Goal: Browse casually

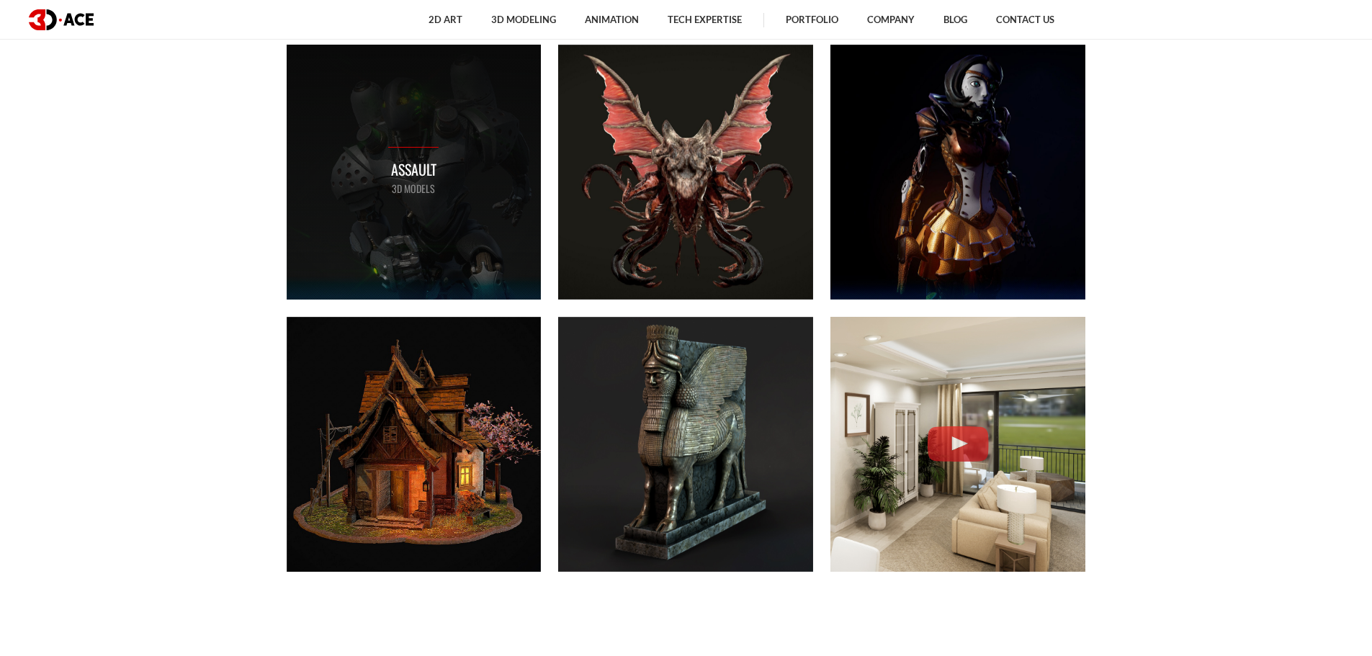
scroll to position [864, 0]
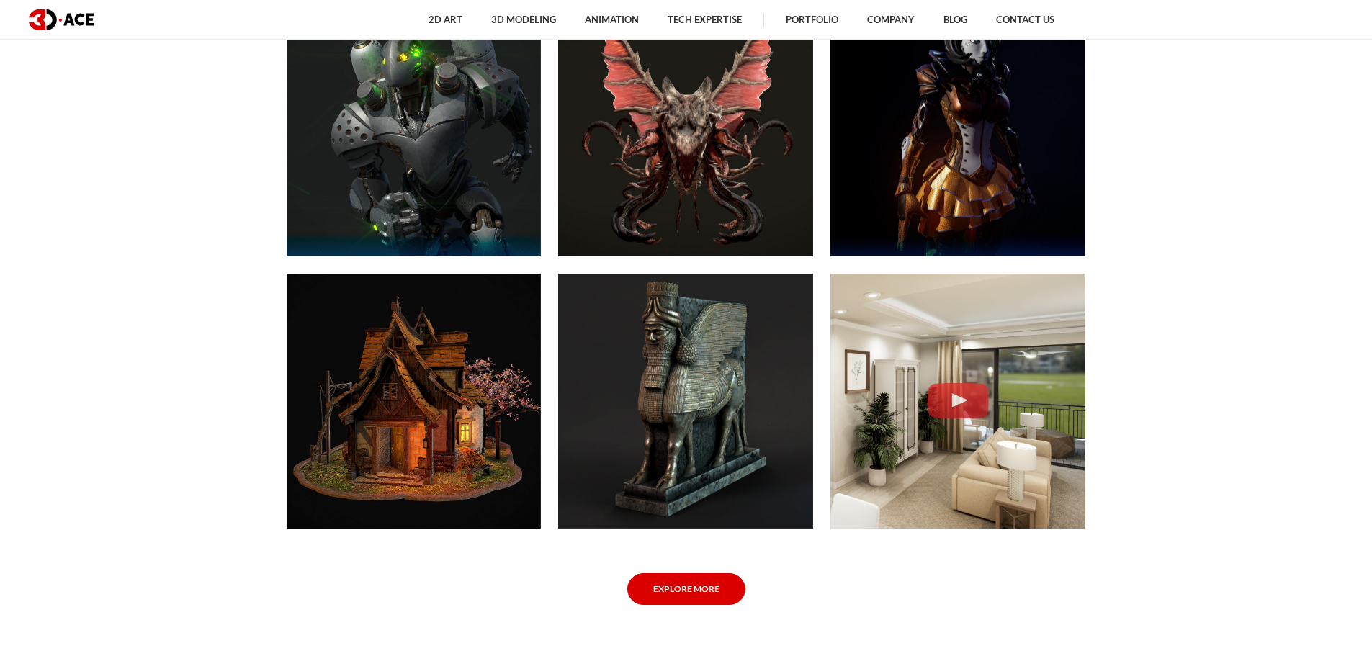
click at [703, 597] on link "Explore More" at bounding box center [686, 589] width 118 height 32
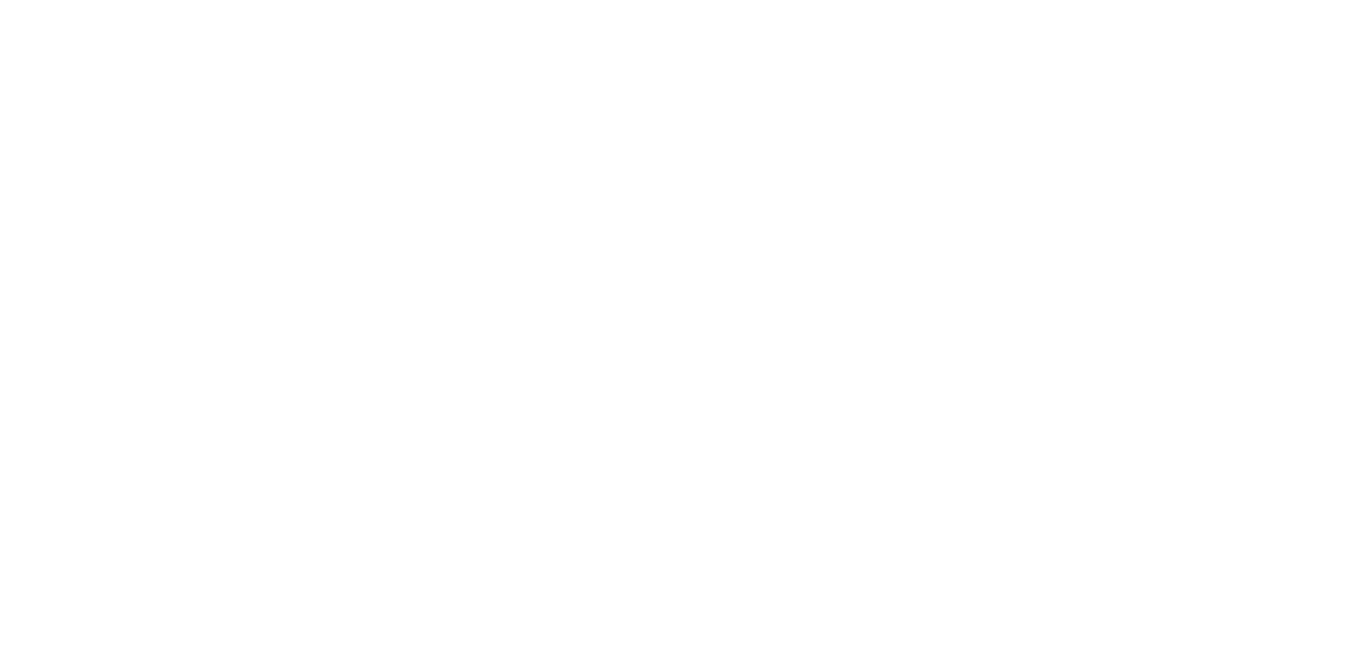
scroll to position [1080, 0]
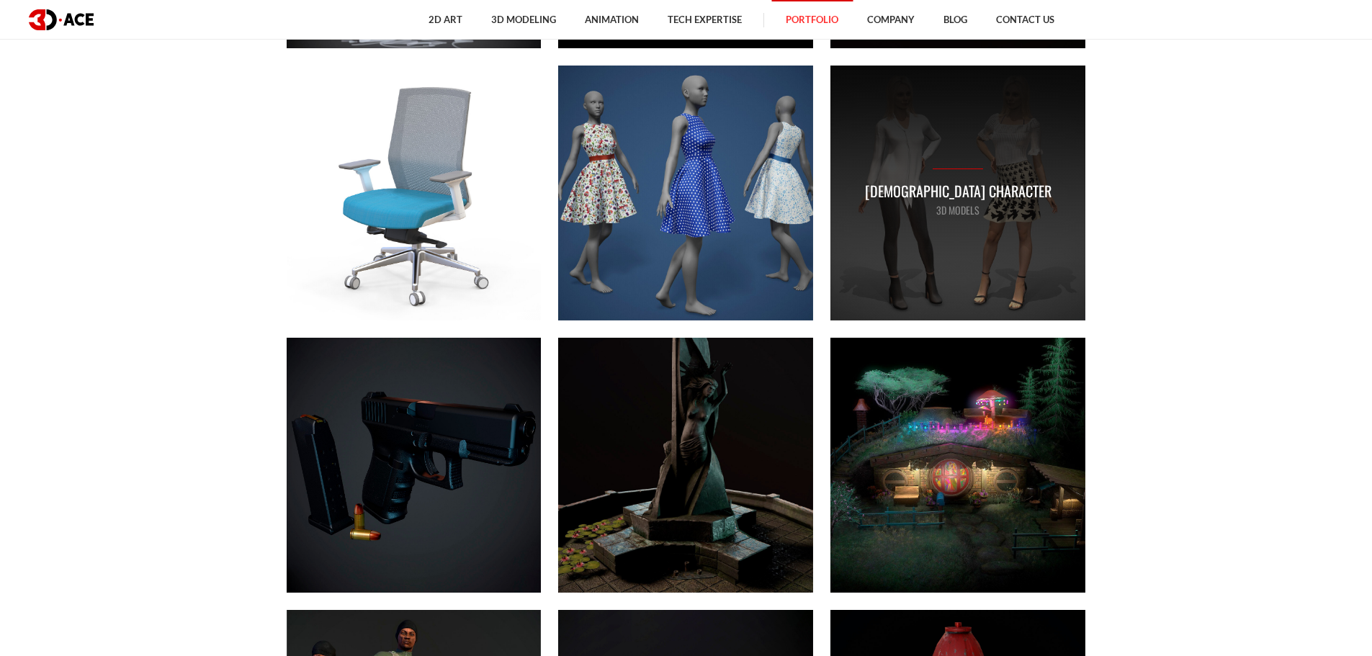
scroll to position [7706, 0]
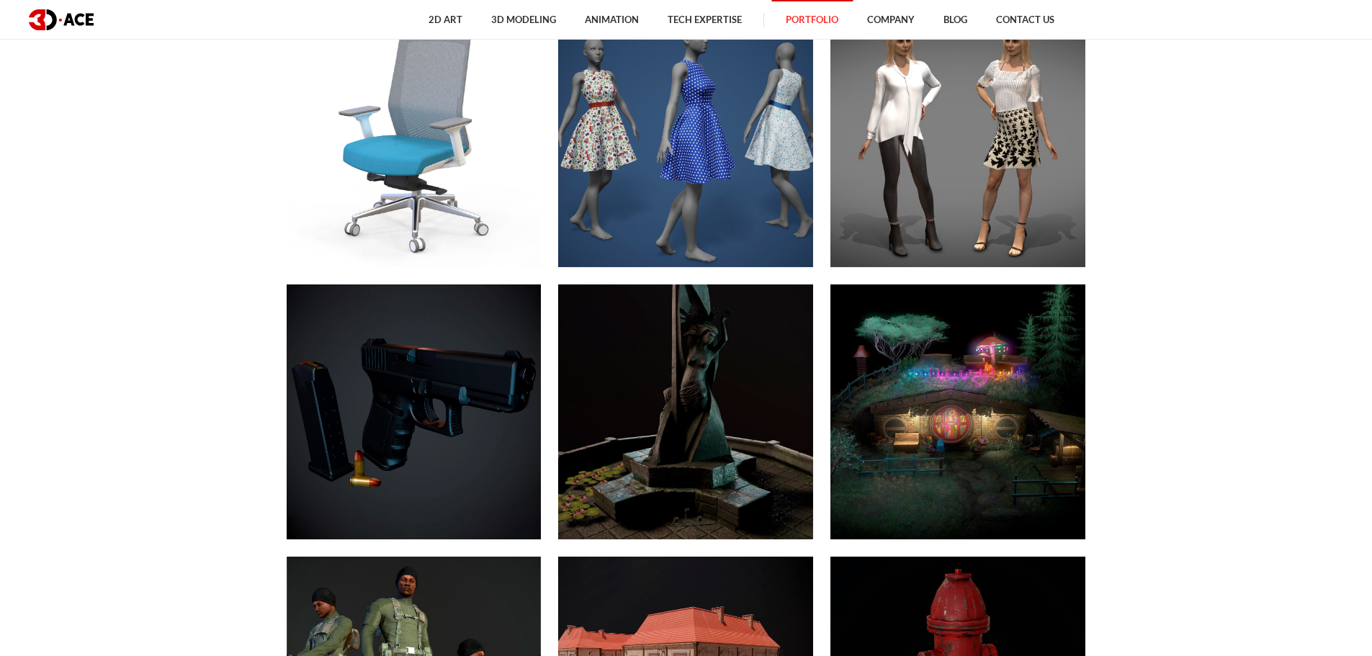
click at [72, 14] on img at bounding box center [61, 19] width 65 height 21
